Goal: Task Accomplishment & Management: Manage account settings

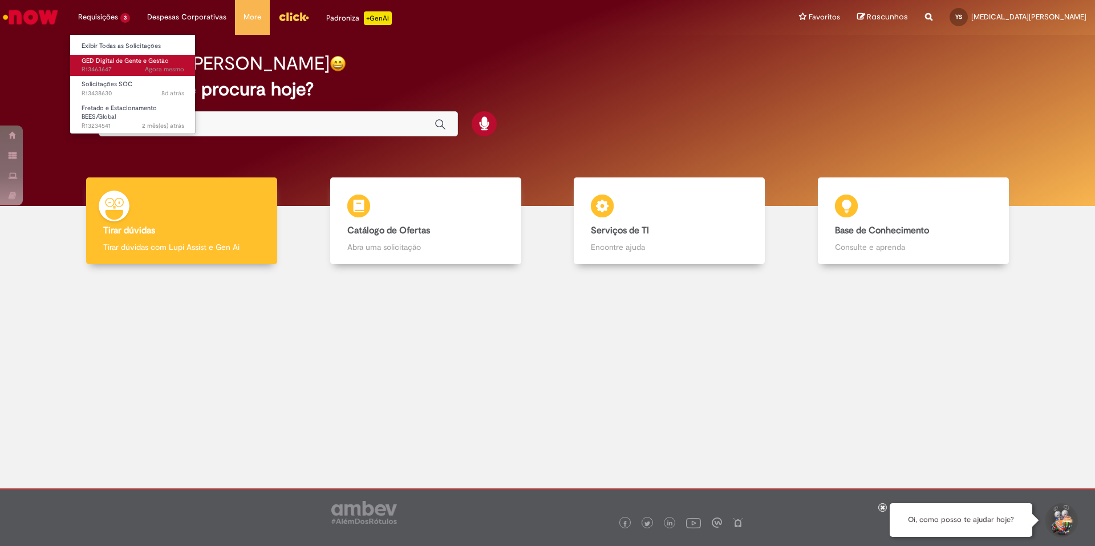
click at [100, 62] on span "GED Digital de Gente e Gestão" at bounding box center [125, 60] width 87 height 9
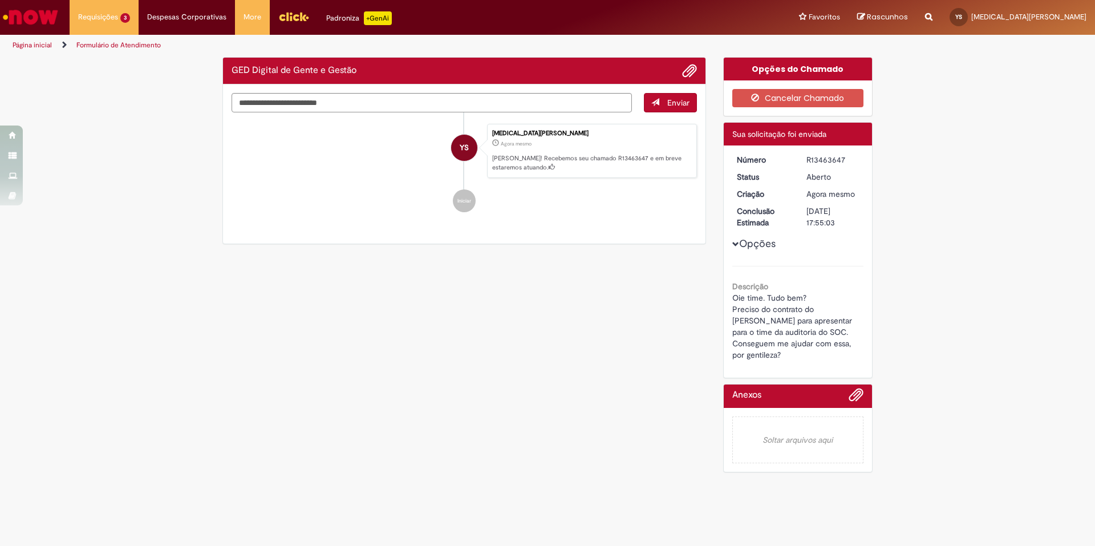
click at [831, 157] on div "R13463647" at bounding box center [832, 159] width 53 height 11
copy div "R13463647"
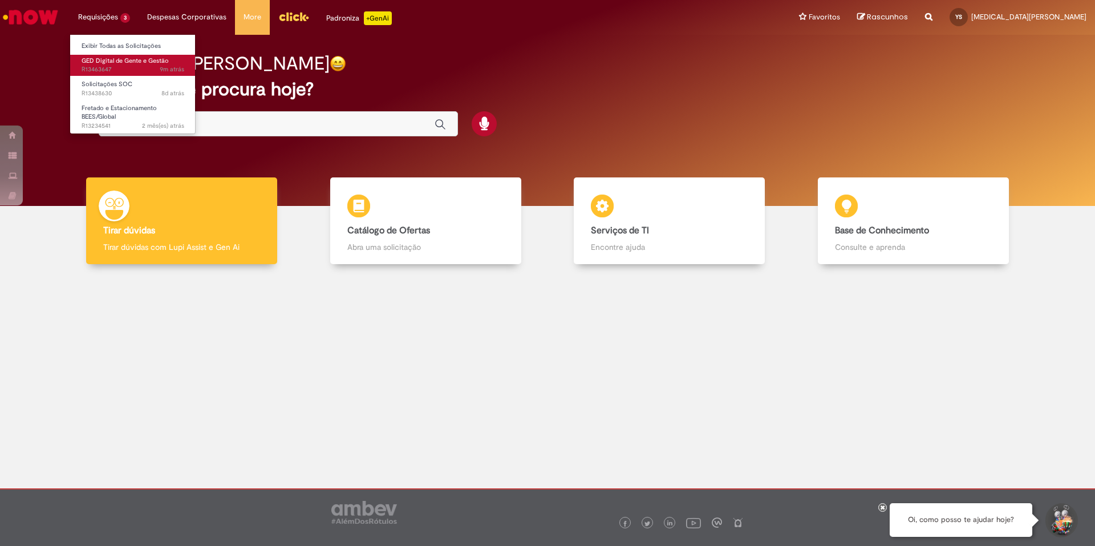
click at [112, 57] on span "GED Digital de Gente e Gestão" at bounding box center [125, 60] width 87 height 9
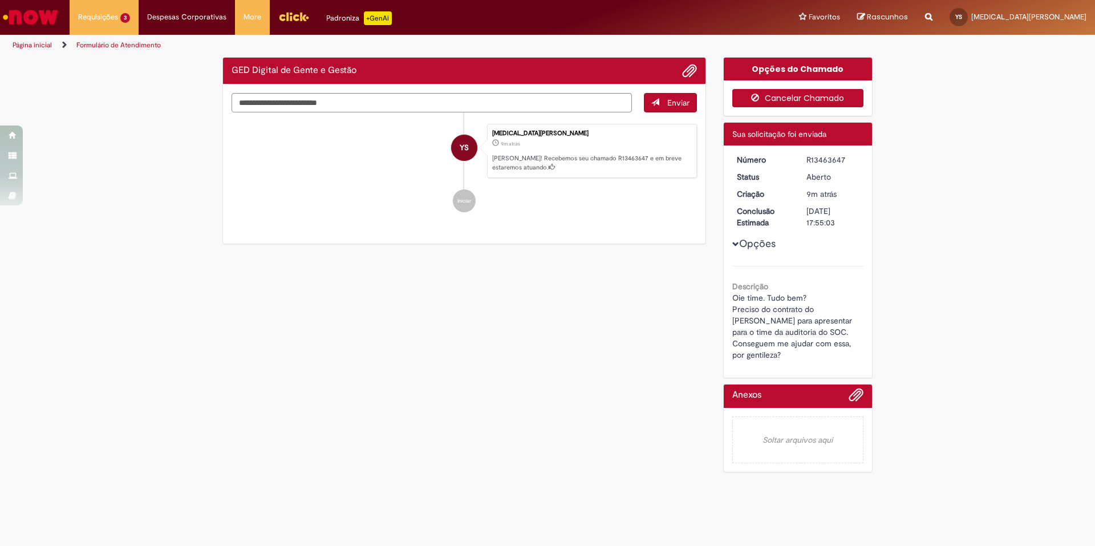
click at [822, 99] on button "Cancelar Chamado" at bounding box center [798, 98] width 132 height 18
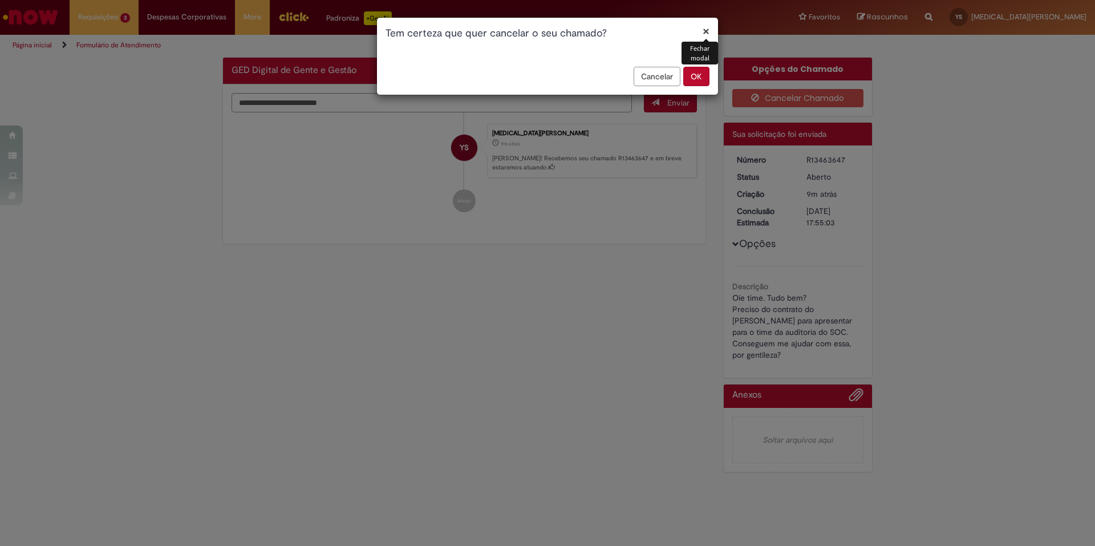
click at [697, 71] on button "OK" at bounding box center [696, 76] width 26 height 19
